Goal: Navigation & Orientation: Find specific page/section

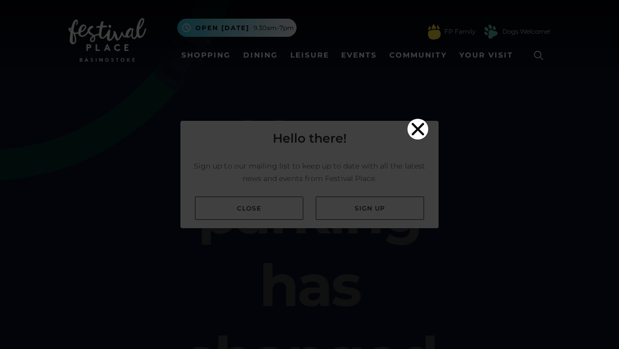
click at [424, 119] on icon "Close" at bounding box center [418, 129] width 21 height 21
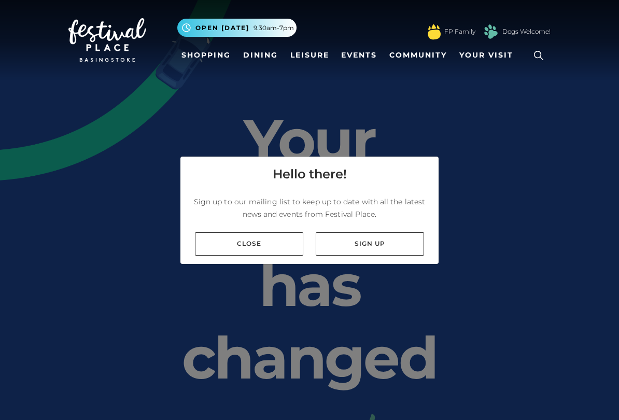
click at [213, 63] on link "Shopping" at bounding box center [206, 55] width 58 height 19
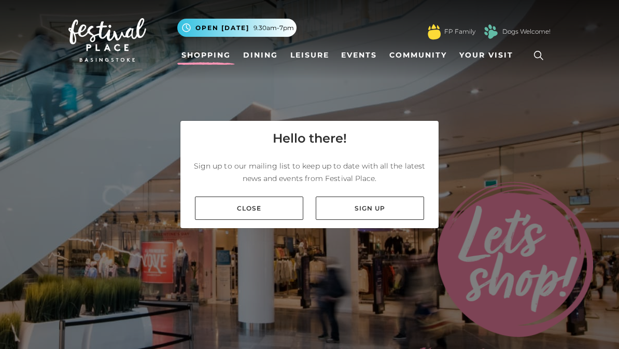
click at [264, 213] on link "Close" at bounding box center [249, 208] width 108 height 23
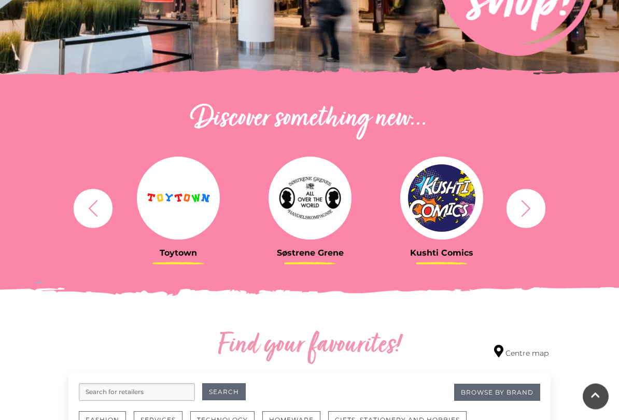
scroll to position [282, 0]
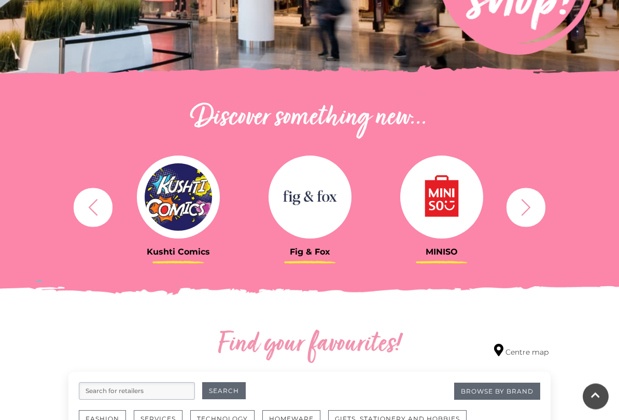
click at [532, 209] on icon "button" at bounding box center [526, 207] width 19 height 19
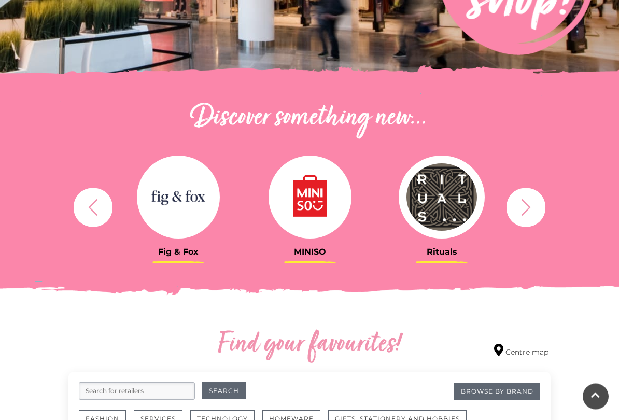
click at [534, 213] on icon "button" at bounding box center [526, 207] width 19 height 19
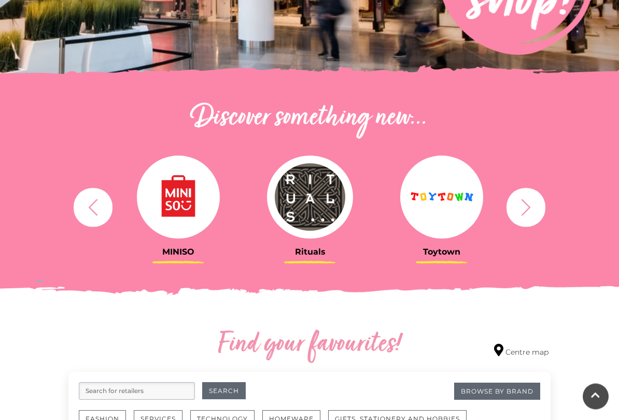
click at [532, 209] on icon "button" at bounding box center [526, 207] width 19 height 19
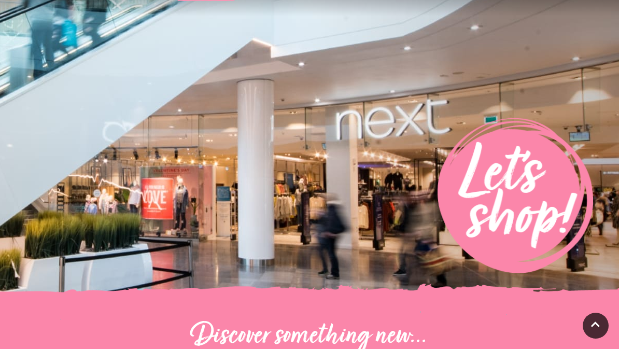
scroll to position [0, 0]
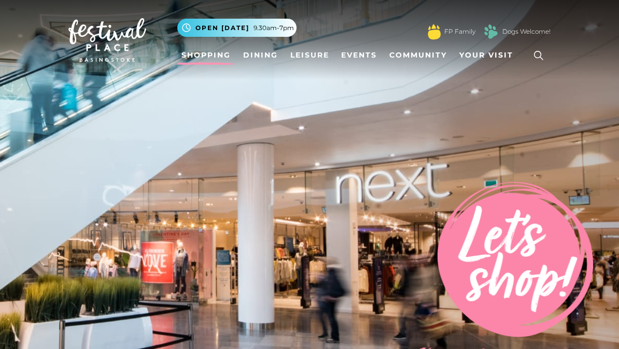
click at [256, 62] on link "Dining" at bounding box center [260, 55] width 43 height 19
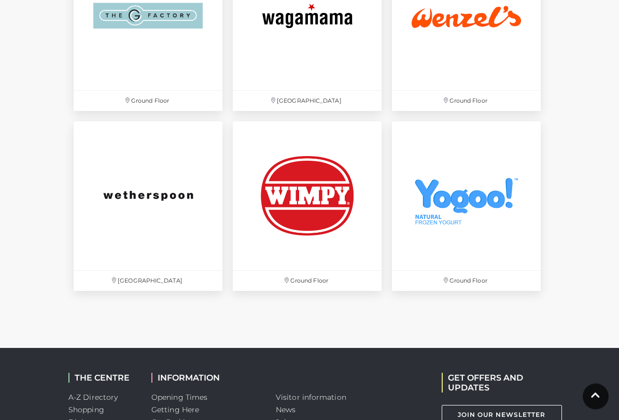
scroll to position [3088, 0]
click at [143, 201] on img at bounding box center [148, 195] width 149 height 149
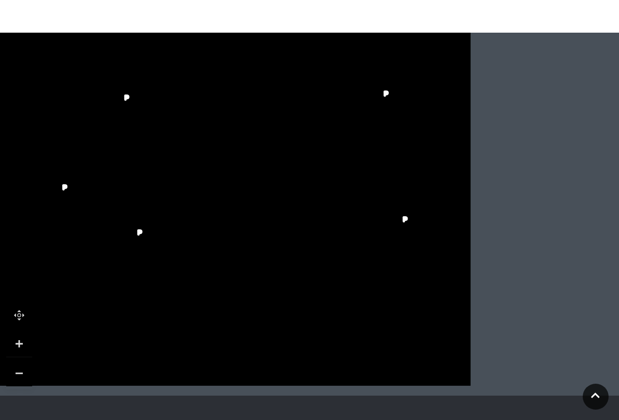
scroll to position [757, 0]
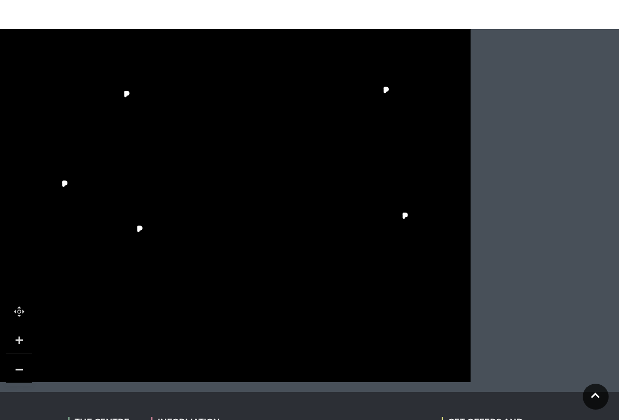
click at [576, 271] on div at bounding box center [232, 169] width 787 height 443
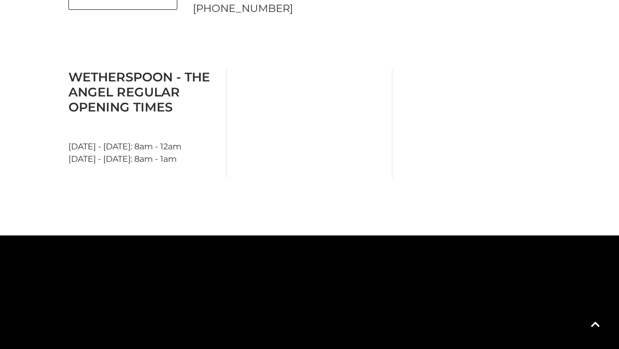
scroll to position [549, 0]
